Goal: Task Accomplishment & Management: Use online tool/utility

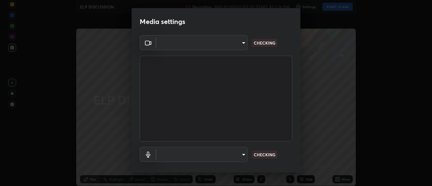
type input "1769541d7db8b910b2b6aaf592df5ff8660c63acaad49df9064175df0c6f581f"
type input "default"
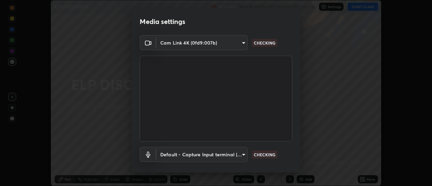
scroll to position [35, 0]
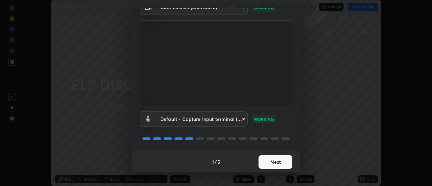
click at [283, 162] on button "Next" at bounding box center [276, 162] width 34 height 14
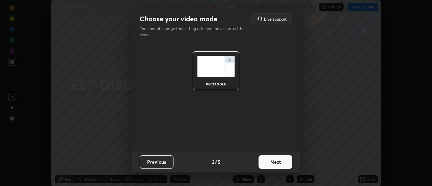
click at [282, 161] on button "Next" at bounding box center [276, 162] width 34 height 14
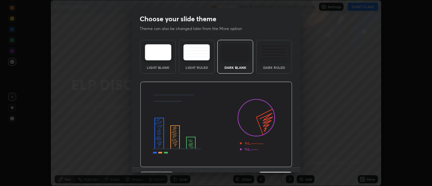
scroll to position [17, 0]
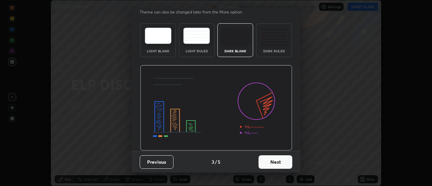
click at [284, 162] on button "Next" at bounding box center [276, 162] width 34 height 14
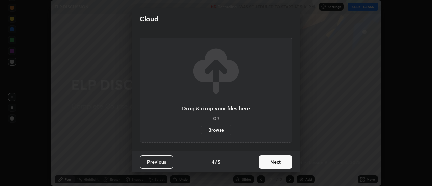
scroll to position [0, 0]
click at [285, 164] on button "Next" at bounding box center [276, 162] width 34 height 14
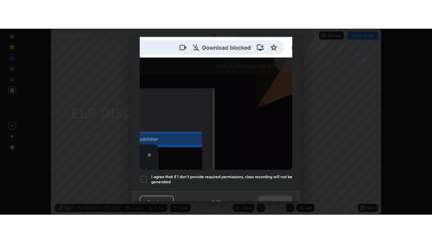
scroll to position [173, 0]
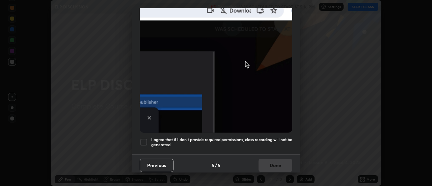
click at [266, 137] on h5 "I agree that if I don't provide required permissions, class recording will not …" at bounding box center [221, 142] width 141 height 10
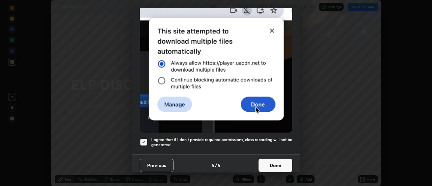
click at [274, 164] on button "Done" at bounding box center [276, 166] width 34 height 14
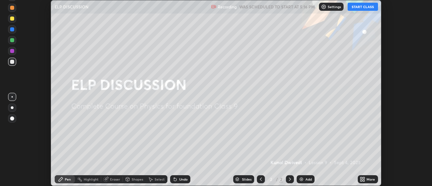
click at [359, 9] on button "START CLASS" at bounding box center [363, 7] width 30 height 8
click at [364, 179] on icon at bounding box center [362, 179] width 5 height 5
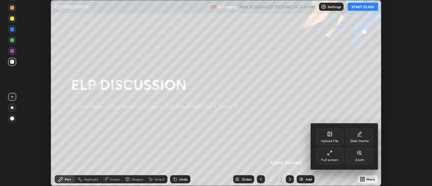
click at [326, 136] on div "Upload File" at bounding box center [329, 137] width 27 height 16
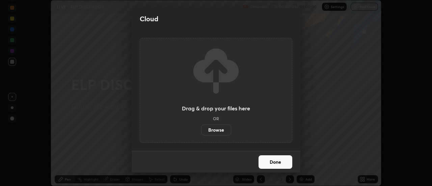
click at [209, 129] on label "Browse" at bounding box center [216, 130] width 30 height 11
click at [201, 129] on input "Browse" at bounding box center [201, 130] width 0 height 11
click at [124, 17] on div "Cloud Drag & drop your files here OR Browse Done" at bounding box center [216, 93] width 432 height 186
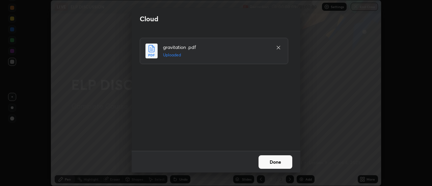
click at [277, 165] on button "Done" at bounding box center [276, 162] width 34 height 14
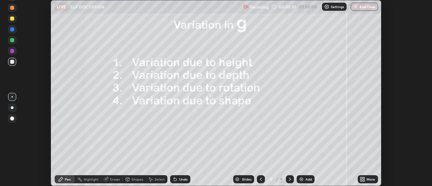
click at [363, 180] on icon at bounding box center [364, 181] width 2 height 2
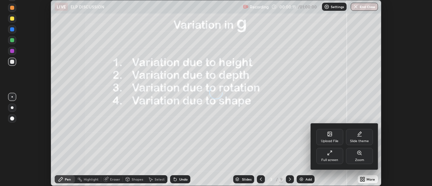
click at [333, 157] on div "Full screen" at bounding box center [329, 156] width 27 height 16
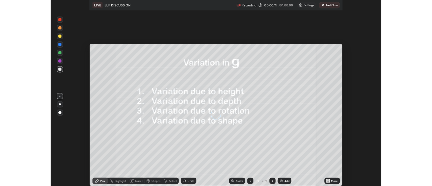
scroll to position [243, 432]
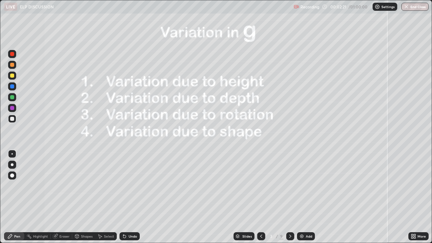
click at [292, 186] on div at bounding box center [290, 236] width 8 height 8
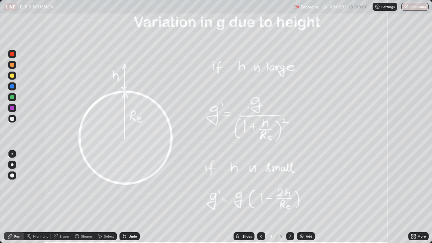
click at [12, 77] on div at bounding box center [12, 76] width 4 height 4
click at [290, 186] on icon at bounding box center [290, 236] width 2 height 3
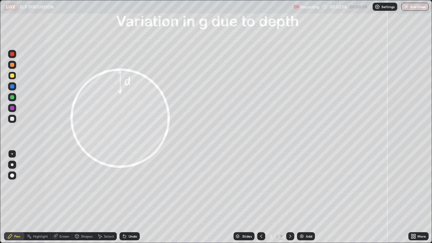
click at [260, 186] on icon at bounding box center [261, 236] width 2 height 3
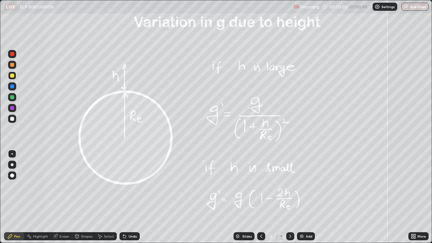
click at [289, 186] on icon at bounding box center [290, 236] width 5 height 5
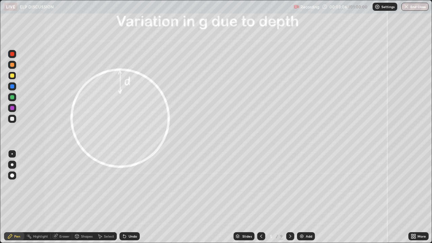
click at [264, 186] on div at bounding box center [261, 236] width 8 height 8
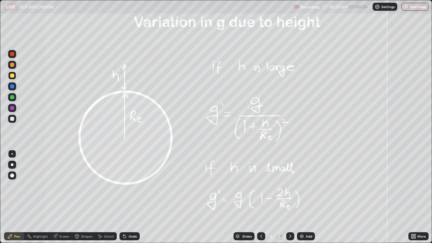
click at [290, 186] on icon at bounding box center [290, 236] width 5 height 5
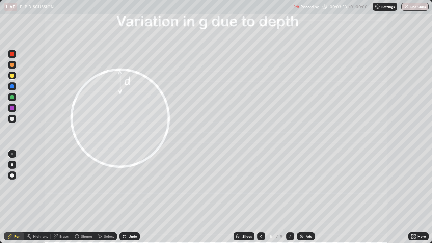
click at [124, 186] on icon at bounding box center [124, 236] width 3 height 3
click at [129, 186] on div "Undo" at bounding box center [133, 236] width 8 height 3
click at [124, 186] on icon at bounding box center [124, 236] width 3 height 3
click at [129, 186] on div "Undo" at bounding box center [133, 236] width 8 height 3
click at [9, 118] on div at bounding box center [12, 119] width 8 height 8
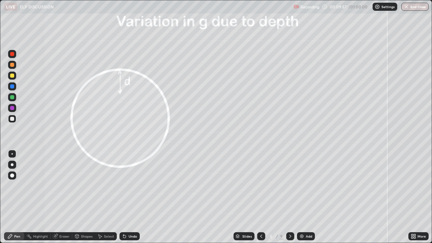
click at [289, 186] on div at bounding box center [290, 236] width 8 height 8
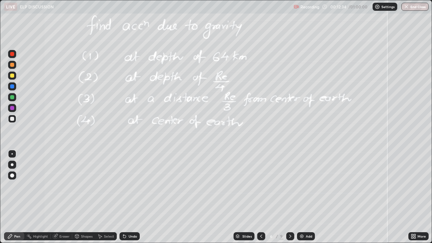
click at [12, 76] on div at bounding box center [12, 76] width 4 height 4
click at [13, 119] on div at bounding box center [12, 119] width 4 height 4
click at [11, 109] on div at bounding box center [12, 108] width 4 height 4
click at [125, 186] on icon at bounding box center [124, 236] width 3 height 3
click at [11, 96] on div at bounding box center [12, 97] width 4 height 4
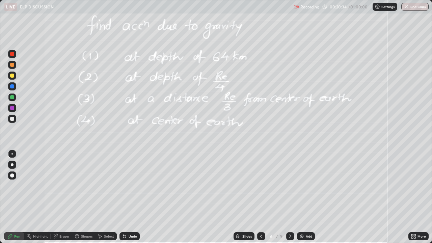
click at [290, 186] on icon at bounding box center [290, 236] width 5 height 5
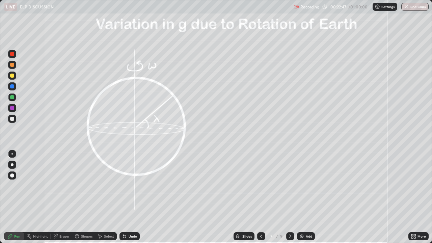
click at [12, 108] on div at bounding box center [12, 108] width 4 height 4
click at [14, 122] on div at bounding box center [12, 119] width 8 height 8
click at [129, 186] on div "Undo" at bounding box center [133, 236] width 8 height 3
click at [86, 186] on div "Shapes" at bounding box center [86, 236] width 11 height 3
click at [61, 186] on div "Eraser" at bounding box center [62, 236] width 22 height 8
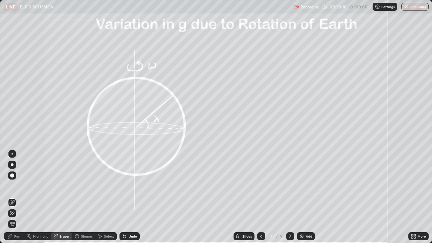
click at [16, 186] on div "Pen" at bounding box center [14, 236] width 20 height 8
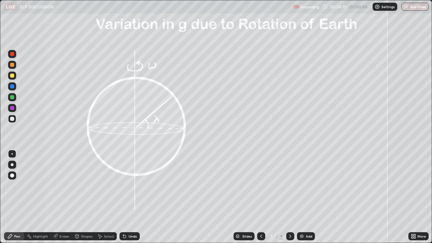
click at [290, 186] on icon at bounding box center [290, 236] width 5 height 5
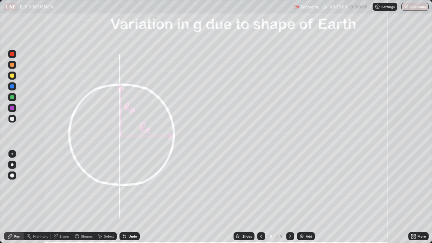
click at [126, 186] on div "Undo" at bounding box center [130, 236] width 20 height 8
click at [259, 186] on icon at bounding box center [261, 236] width 5 height 5
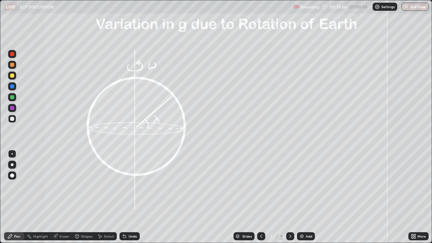
click at [290, 186] on icon at bounding box center [290, 236] width 5 height 5
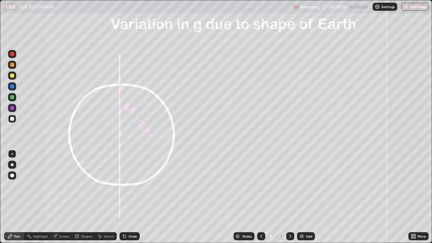
click at [264, 186] on div at bounding box center [261, 236] width 8 height 8
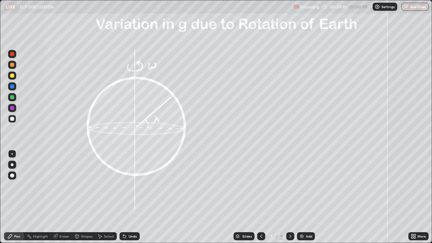
click at [290, 186] on icon at bounding box center [290, 236] width 5 height 5
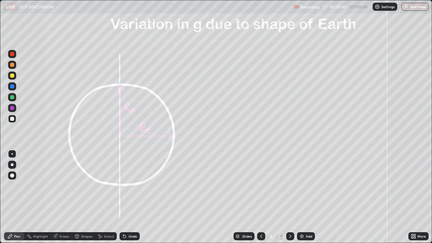
click at [290, 186] on icon at bounding box center [290, 236] width 5 height 5
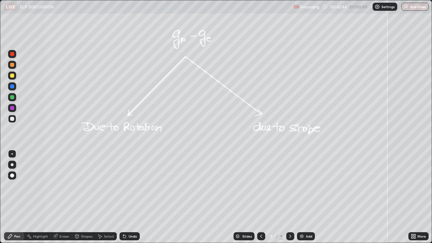
click at [61, 186] on div "Eraser" at bounding box center [64, 236] width 10 height 3
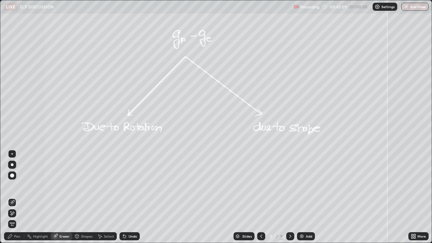
click at [18, 186] on div "Pen" at bounding box center [17, 236] width 6 height 3
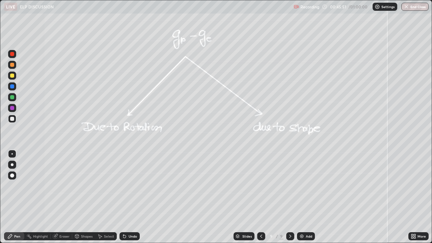
click at [301, 186] on img at bounding box center [301, 236] width 5 height 5
click at [303, 186] on div "Add" at bounding box center [306, 236] width 18 height 8
click at [14, 75] on div at bounding box center [12, 76] width 4 height 4
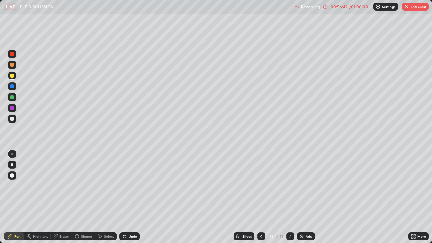
click at [137, 186] on div "Undo" at bounding box center [130, 236] width 20 height 8
click at [136, 186] on div "Undo" at bounding box center [130, 236] width 20 height 8
click at [414, 9] on button "End Class" at bounding box center [415, 7] width 27 height 8
click at [409, 9] on img "button" at bounding box center [406, 6] width 5 height 5
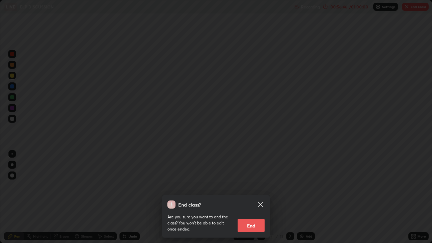
click at [254, 186] on button "End" at bounding box center [251, 226] width 27 height 14
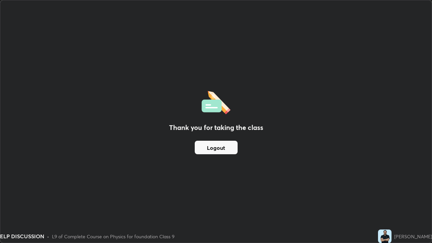
click at [382, 149] on div "Thank you for taking the class Logout" at bounding box center [216, 121] width 432 height 242
click at [397, 136] on div "Thank you for taking the class Logout" at bounding box center [216, 121] width 432 height 242
click at [209, 177] on div "Thank you for taking the class Logout" at bounding box center [216, 121] width 432 height 242
click at [221, 145] on button "Logout" at bounding box center [216, 148] width 43 height 14
click at [225, 150] on button "Logout" at bounding box center [216, 148] width 43 height 14
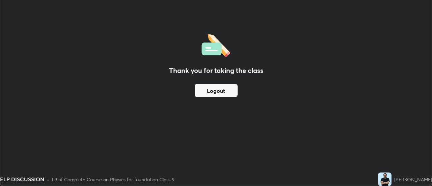
scroll to position [33581, 33335]
